Goal: Use online tool/utility: Utilize a website feature to perform a specific function

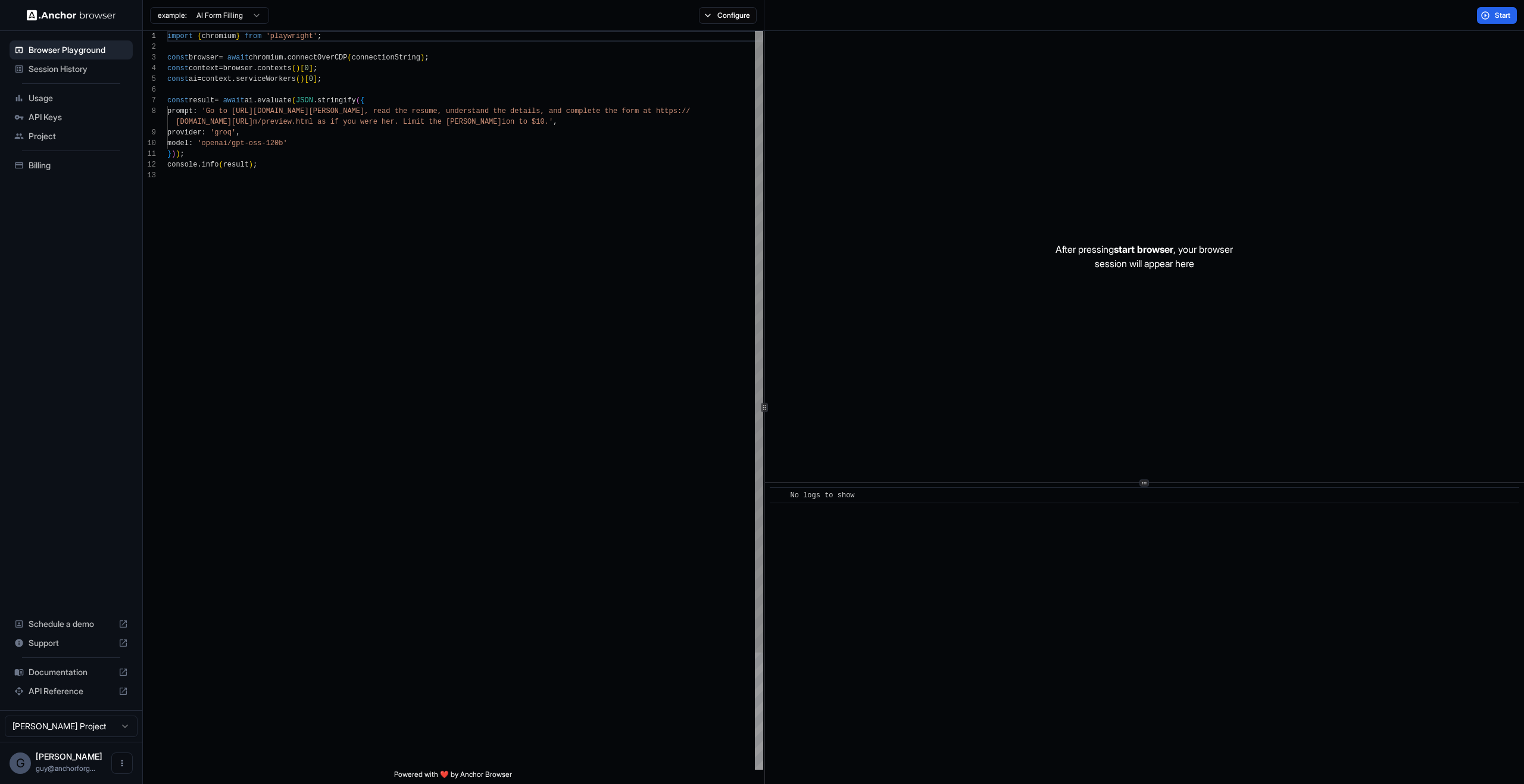
scroll to position [54, 0]
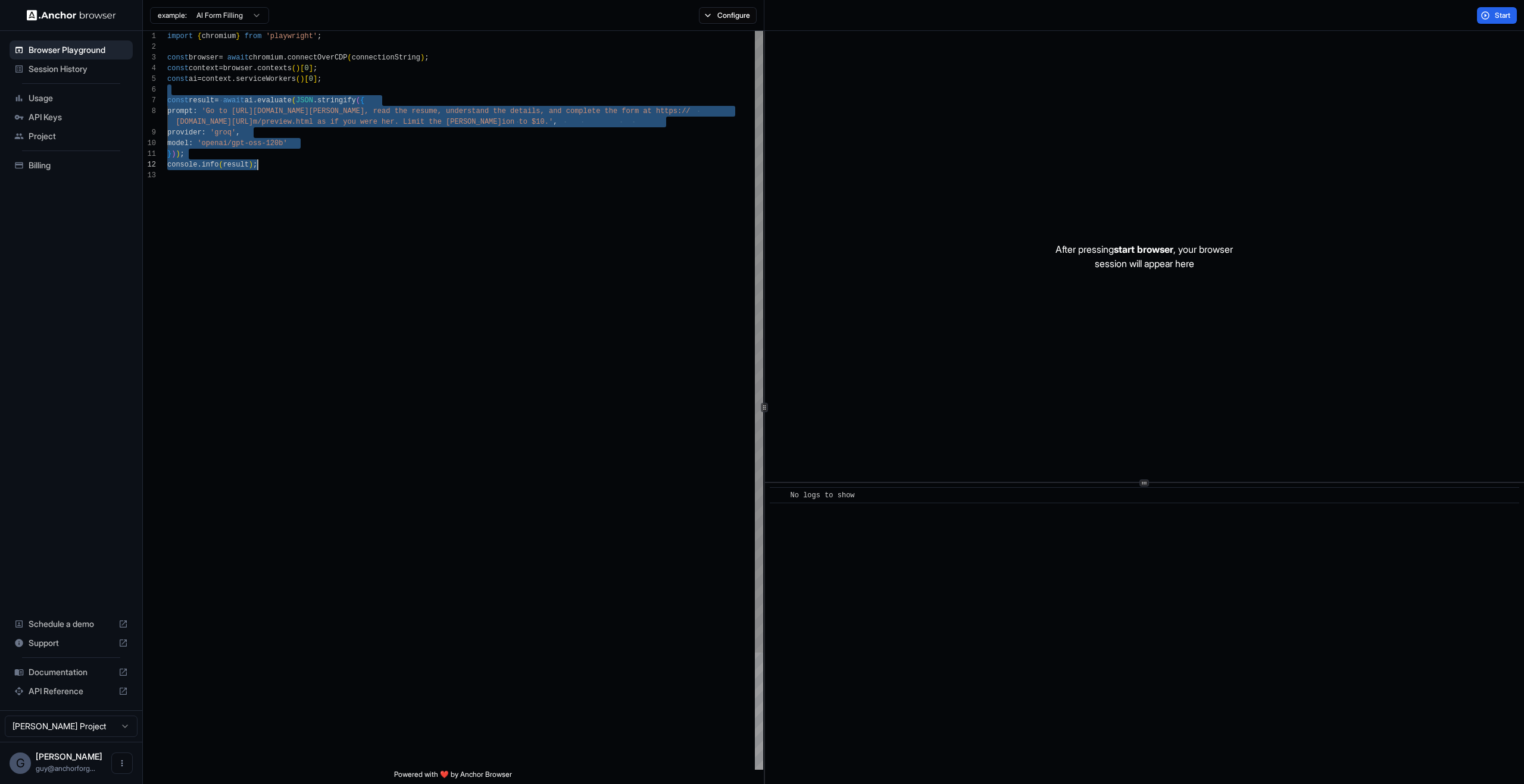
drag, startPoint x: 358, startPoint y: 93, endPoint x: 565, endPoint y: 312, distance: 301.3
click at [565, 309] on div "import { chromium } from 'playwright' ; const browser = await chromium . connec…" at bounding box center [465, 470] width 596 height 878
type textarea "**********"
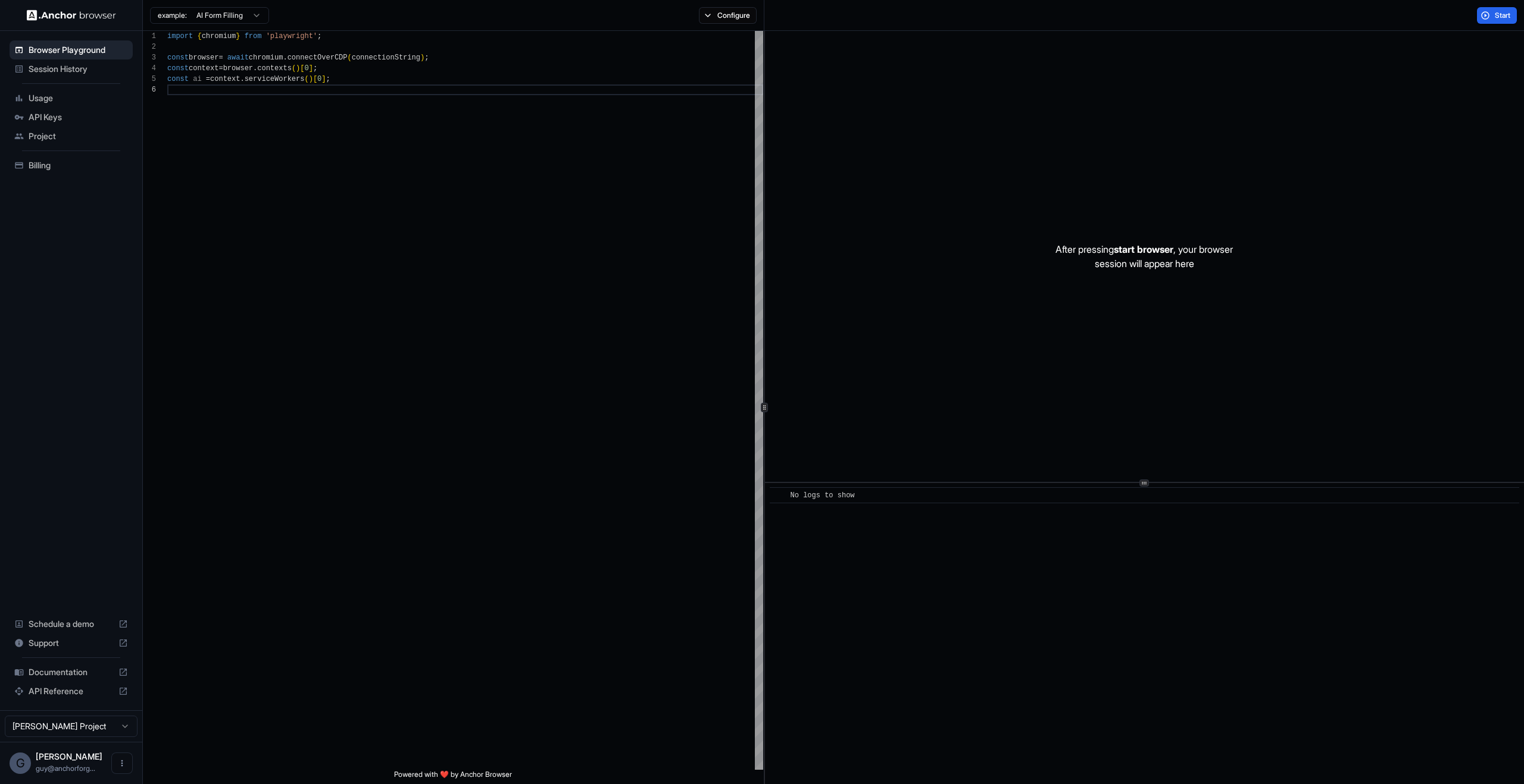
click at [1511, 6] on div "Start" at bounding box center [1144, 15] width 759 height 31
click at [1506, 13] on span "Start" at bounding box center [1503, 15] width 17 height 9
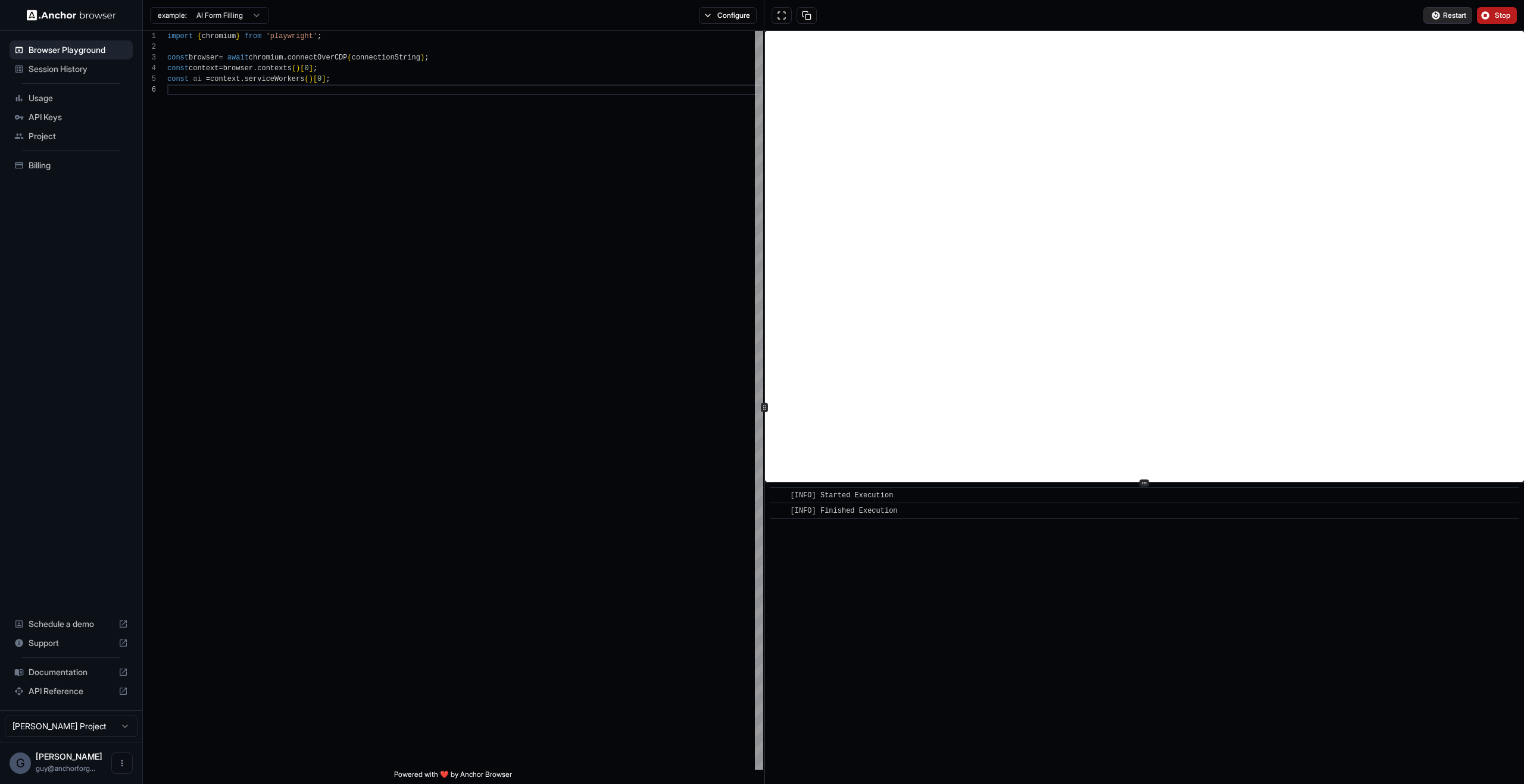
click at [1450, 8] on button "Restart" at bounding box center [1448, 15] width 49 height 17
click at [1496, 21] on button "Stop" at bounding box center [1496, 15] width 40 height 17
click at [523, 246] on div "import { chromium } from 'playwright' ; const browser = await chromium . connec…" at bounding box center [465, 427] width 596 height 793
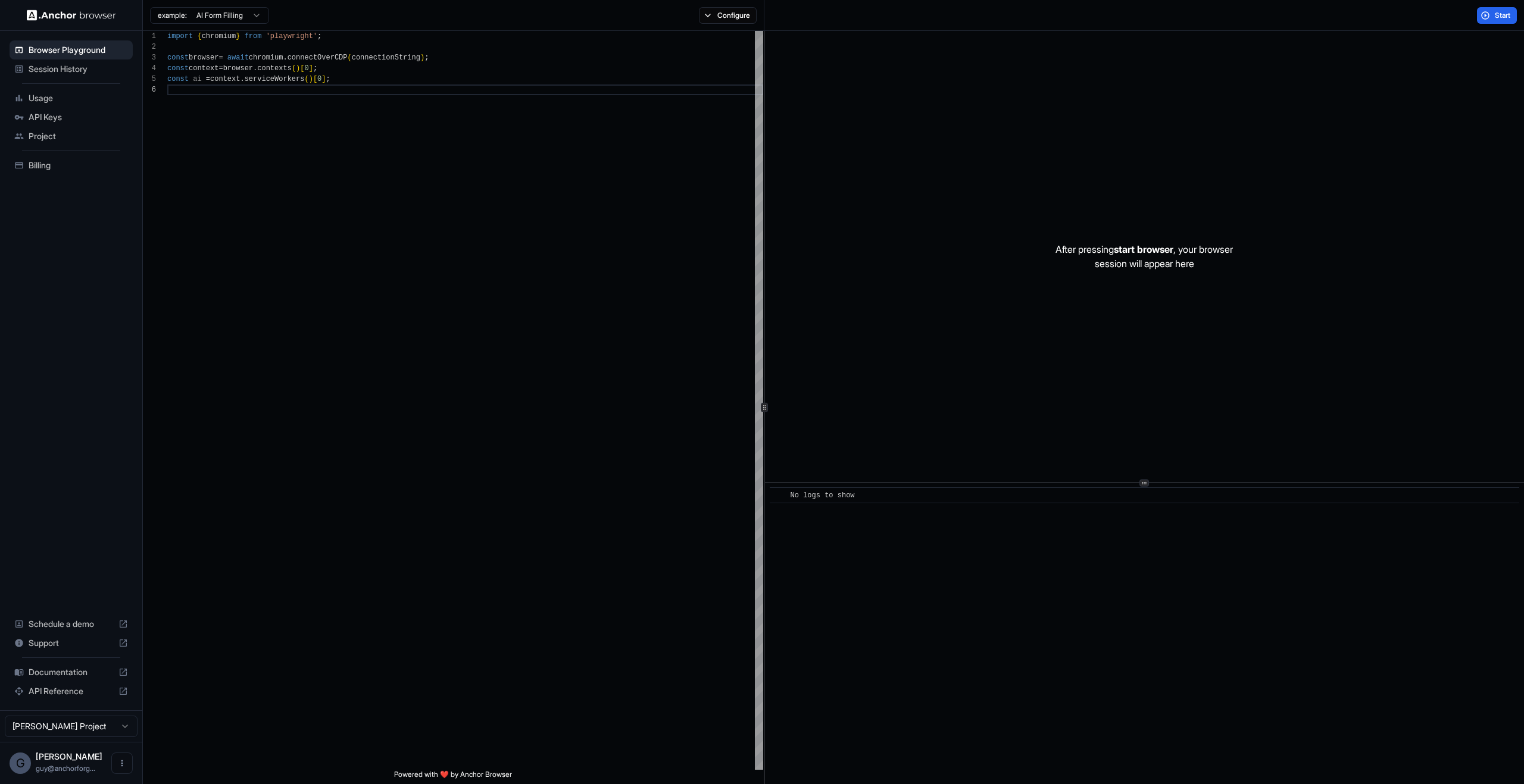
click at [1043, 161] on div "After pressing start browser , your browser session will appear here" at bounding box center [1144, 256] width 759 height 451
